Goal: Find specific page/section: Find specific page/section

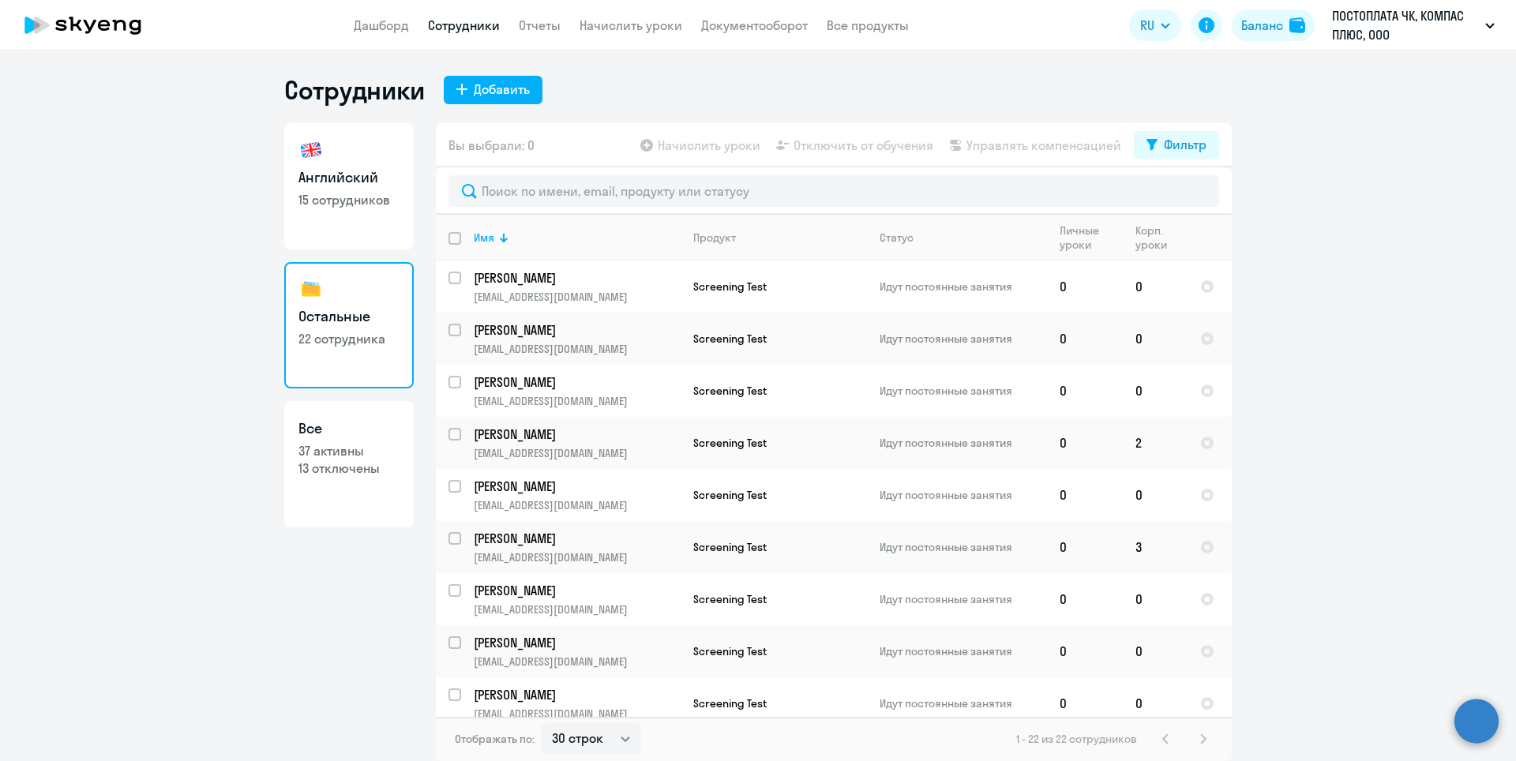
select select "30"
click at [329, 468] on p "13 отключены" at bounding box center [348, 468] width 101 height 17
select select "30"
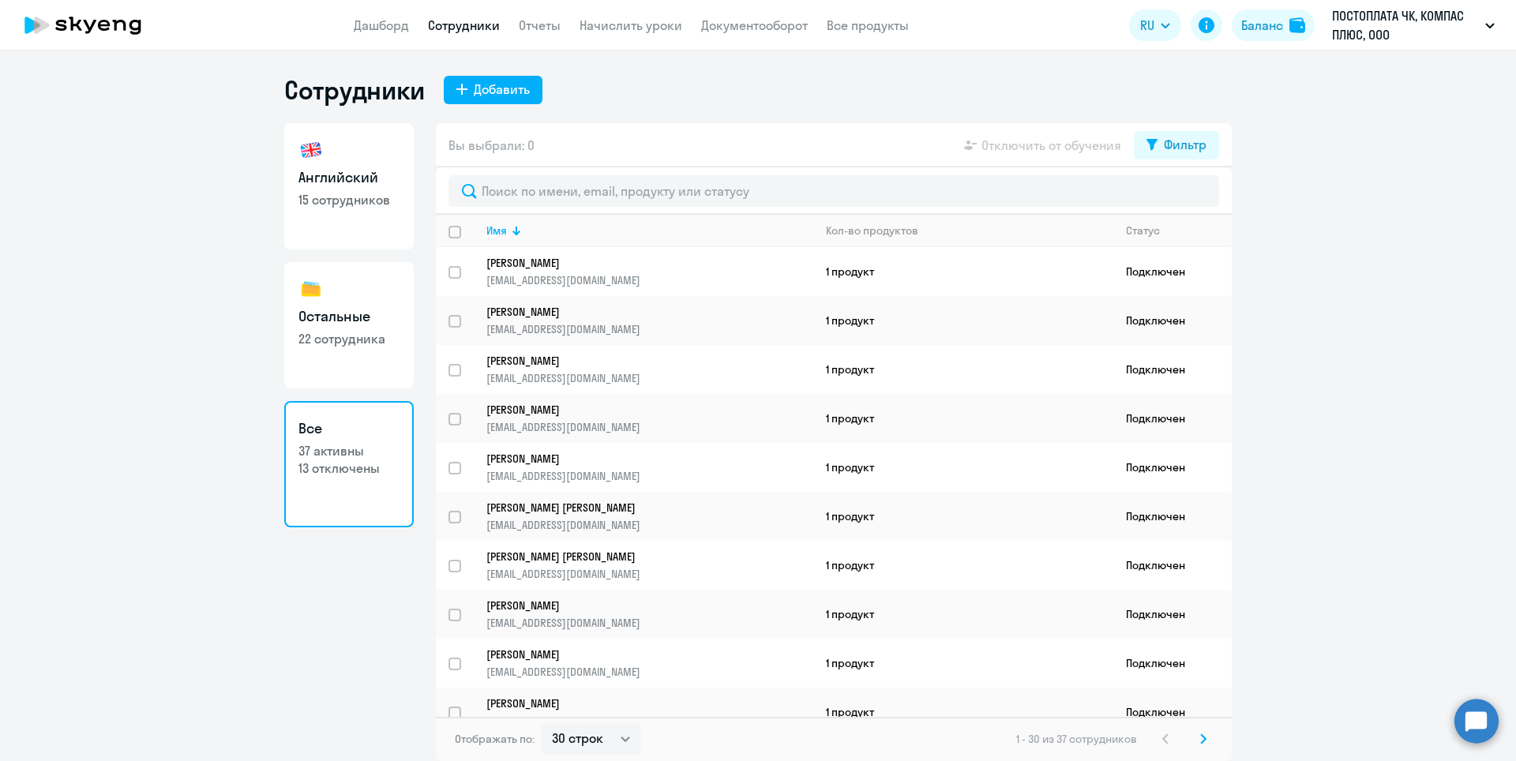
click at [317, 206] on p "15 сотрудников" at bounding box center [348, 199] width 101 height 17
select select "30"
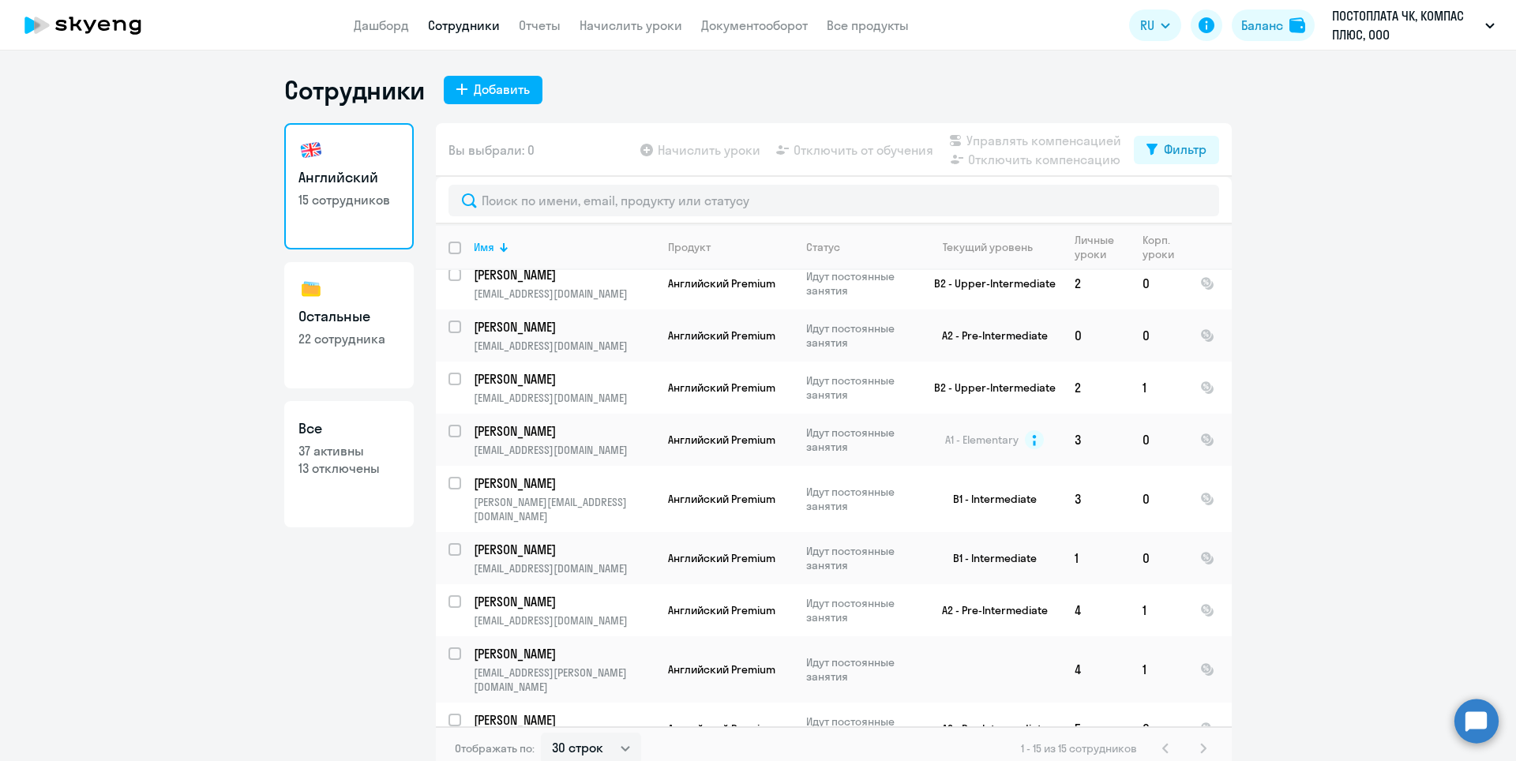
click at [358, 351] on link "Остальные 22 сотрудника" at bounding box center [349, 325] width 130 height 126
select select "30"
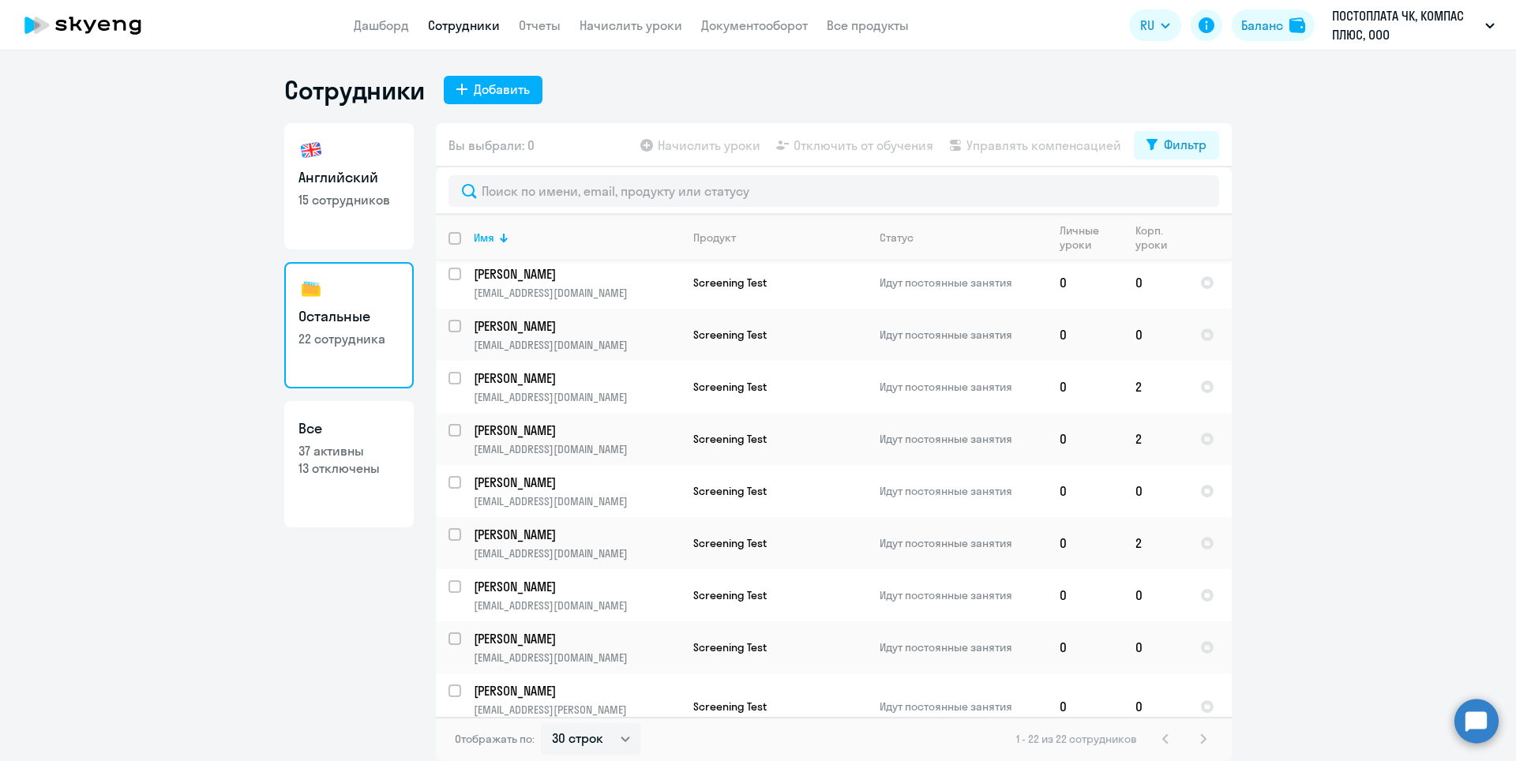
scroll to position [690, 0]
